Goal: Task Accomplishment & Management: Use online tool/utility

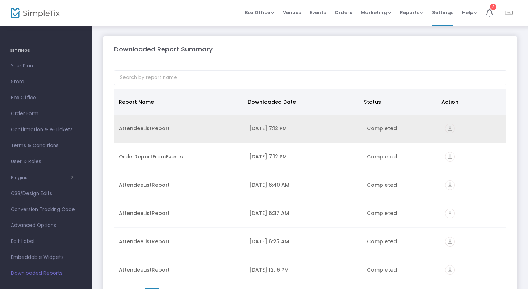
click at [447, 122] on td "vertical_align_bottom" at bounding box center [473, 129] width 65 height 28
click at [447, 129] on icon "vertical_align_bottom" at bounding box center [450, 129] width 10 height 10
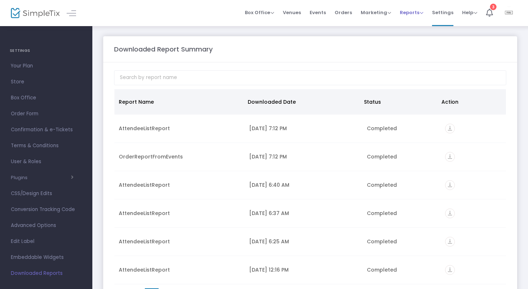
click at [401, 1] on link "Reports Analytics Sales Reports Download" at bounding box center [412, 13] width 24 height 26
